Goal: Task Accomplishment & Management: Manage account settings

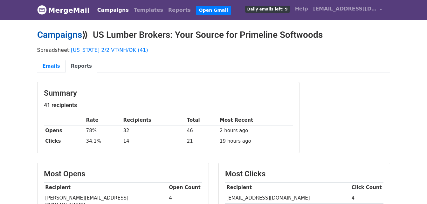
click at [53, 31] on link "Campaigns" at bounding box center [59, 35] width 45 height 10
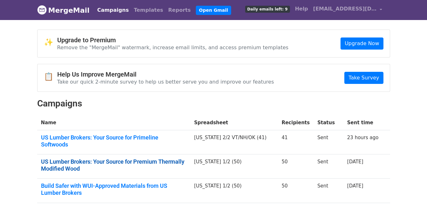
click at [80, 160] on link "US Lumber Brokers: Your Source for Premium Thermally Modified Wood" at bounding box center [114, 165] width 146 height 14
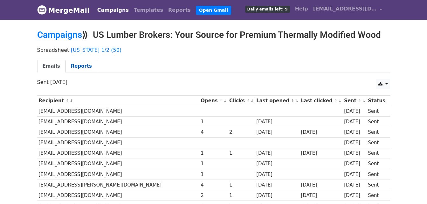
click at [84, 66] on link "Reports" at bounding box center [81, 66] width 32 height 13
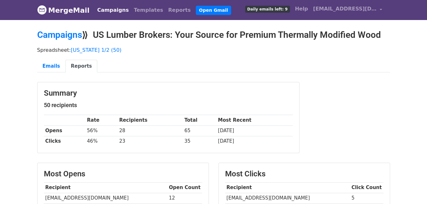
click at [104, 5] on link "Campaigns" at bounding box center [113, 10] width 37 height 13
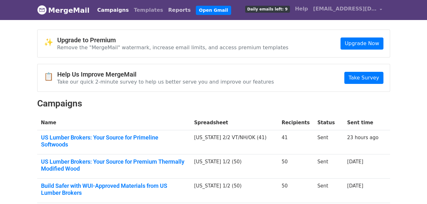
click at [166, 6] on link "Reports" at bounding box center [180, 10] width 28 height 13
click at [166, 7] on link "Reports" at bounding box center [180, 10] width 28 height 13
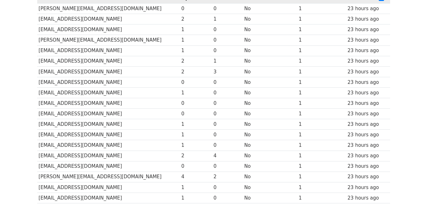
scroll to position [95, 0]
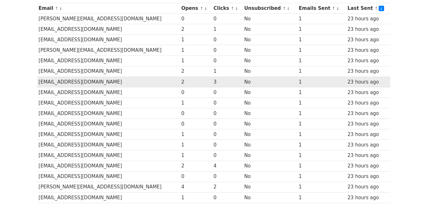
click at [189, 79] on td "2" at bounding box center [196, 82] width 32 height 10
click at [147, 81] on td "scheney@marketsquarearchitects.com" at bounding box center [108, 82] width 143 height 10
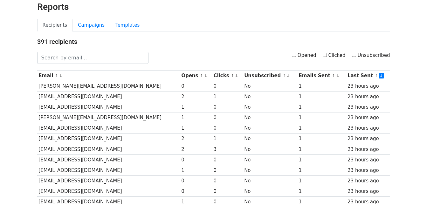
scroll to position [0, 0]
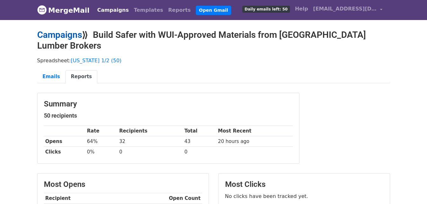
click at [65, 35] on link "Campaigns" at bounding box center [59, 35] width 45 height 10
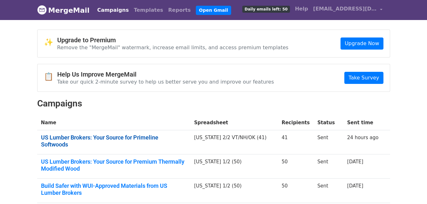
click at [127, 136] on link "US Lumber Brokers: Your Source for Primeline Softwoods" at bounding box center [114, 141] width 146 height 14
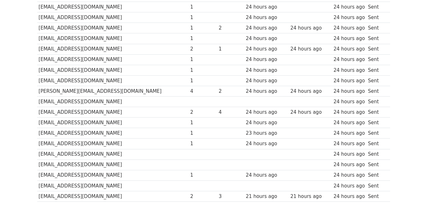
scroll to position [286, 0]
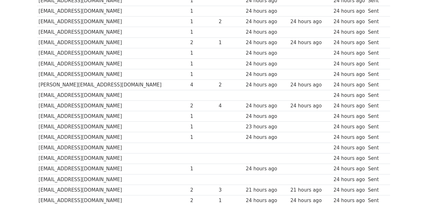
click at [188, 102] on td "2" at bounding box center [202, 106] width 29 height 10
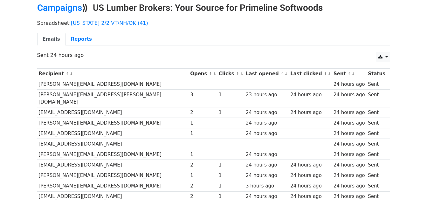
scroll to position [0, 0]
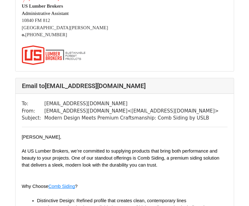
scroll to position [1017, 0]
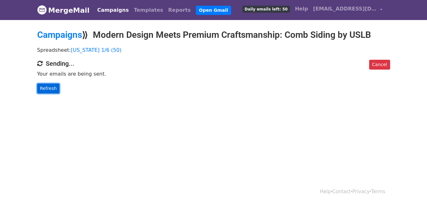
click at [49, 87] on link "Refresh" at bounding box center [48, 89] width 23 height 10
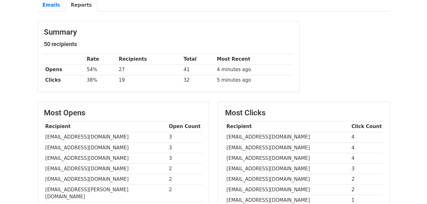
scroll to position [64, 0]
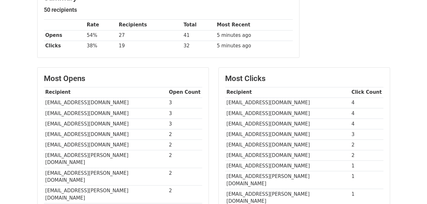
scroll to position [127, 0]
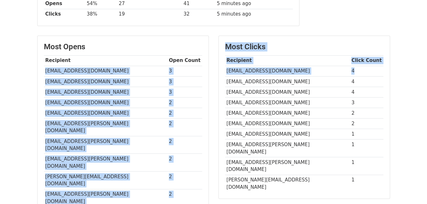
drag, startPoint x: 46, startPoint y: 70, endPoint x: 372, endPoint y: 74, distance: 325.8
click at [372, 74] on div "Most Opens Recipient Open Count adunlap@hktarchitects.com 3 mcook@tsoikobus.des…" at bounding box center [213, 128] width 362 height 184
drag, startPoint x: 372, startPoint y: 74, endPoint x: 364, endPoint y: 73, distance: 8.0
click at [365, 74] on td "4" at bounding box center [366, 71] width 33 height 10
drag, startPoint x: 359, startPoint y: 72, endPoint x: 347, endPoint y: 73, distance: 11.5
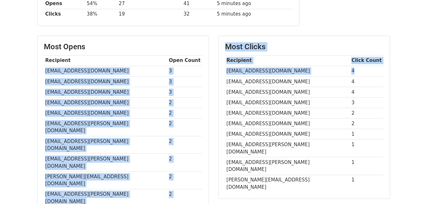
click at [358, 72] on td "4" at bounding box center [366, 71] width 33 height 10
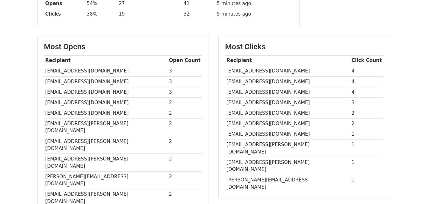
click at [310, 85] on td "[EMAIL_ADDRESS][DOMAIN_NAME]" at bounding box center [287, 81] width 125 height 10
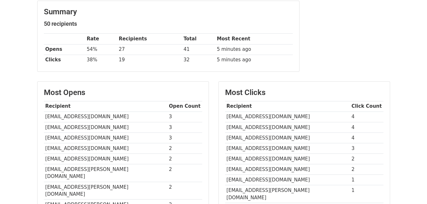
scroll to position [0, 0]
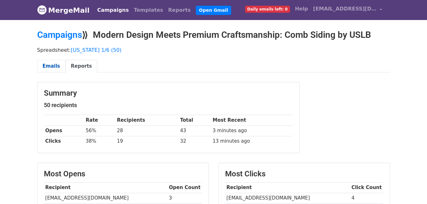
click at [58, 69] on link "Emails" at bounding box center [51, 66] width 28 height 13
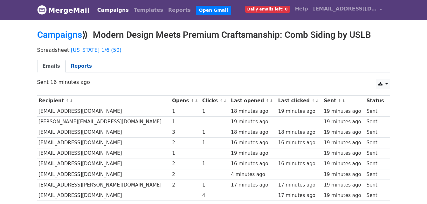
click at [80, 70] on link "Reports" at bounding box center [81, 66] width 32 height 13
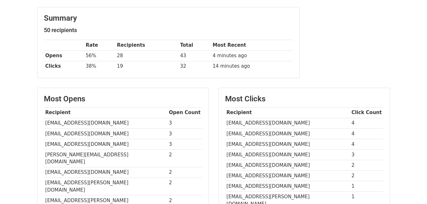
scroll to position [64, 0]
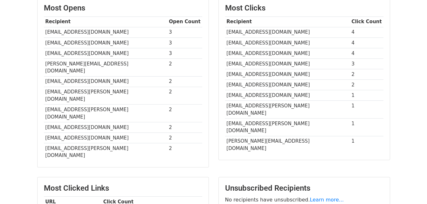
scroll to position [156, 0]
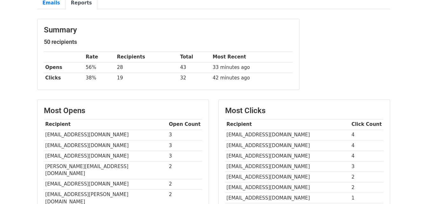
scroll to position [64, 0]
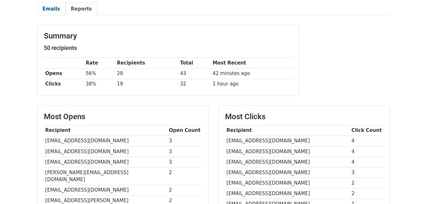
click at [46, 8] on link "Emails" at bounding box center [51, 9] width 28 height 13
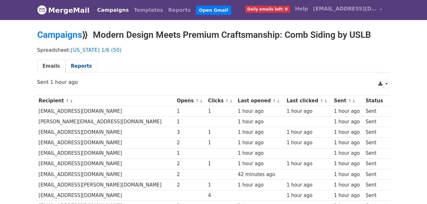
click at [68, 65] on link "Reports" at bounding box center [81, 66] width 32 height 13
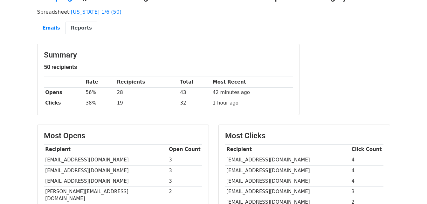
scroll to position [32, 0]
